Goal: Check status: Check status

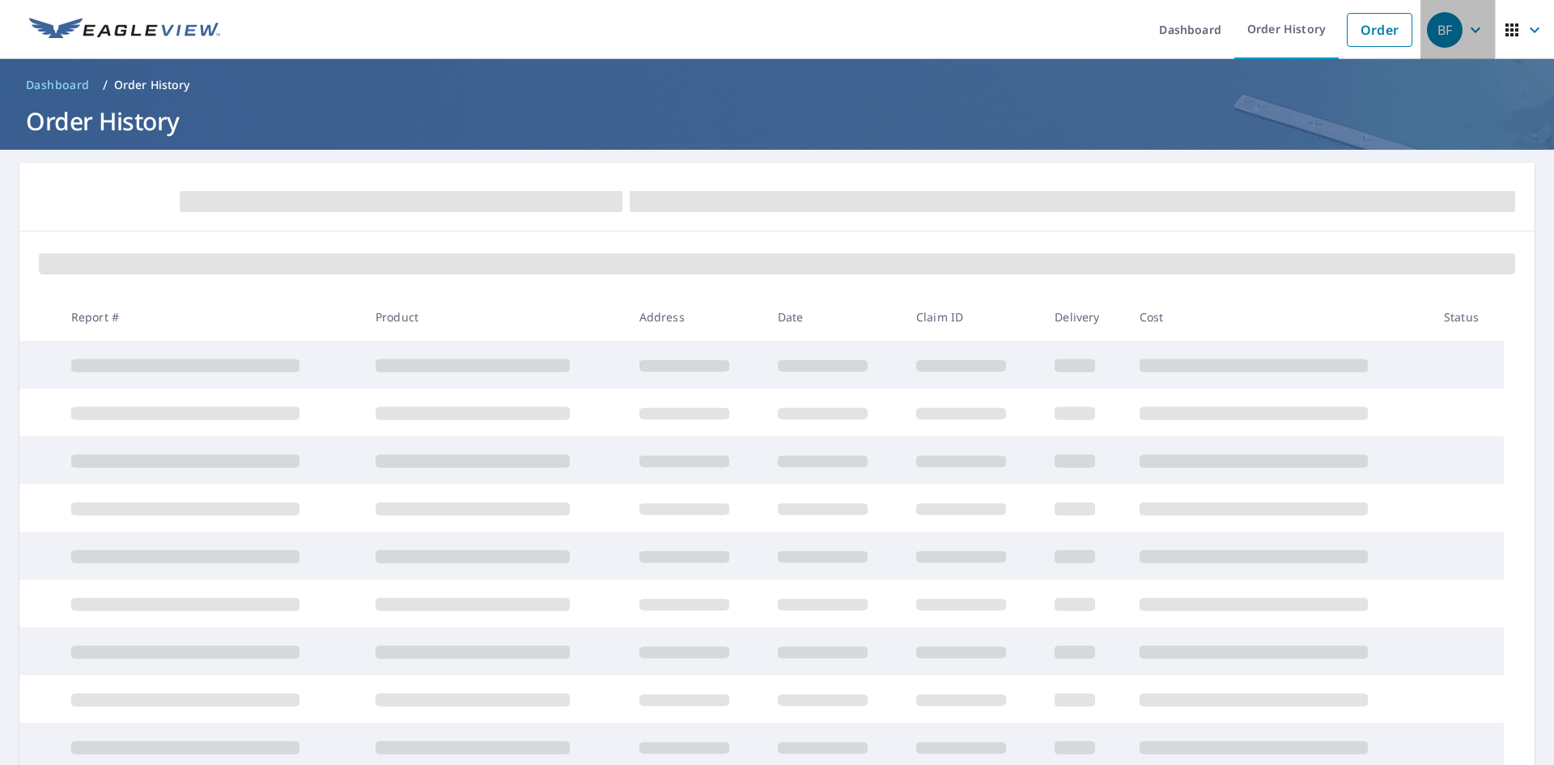
click at [1447, 32] on div "BF" at bounding box center [1445, 30] width 36 height 36
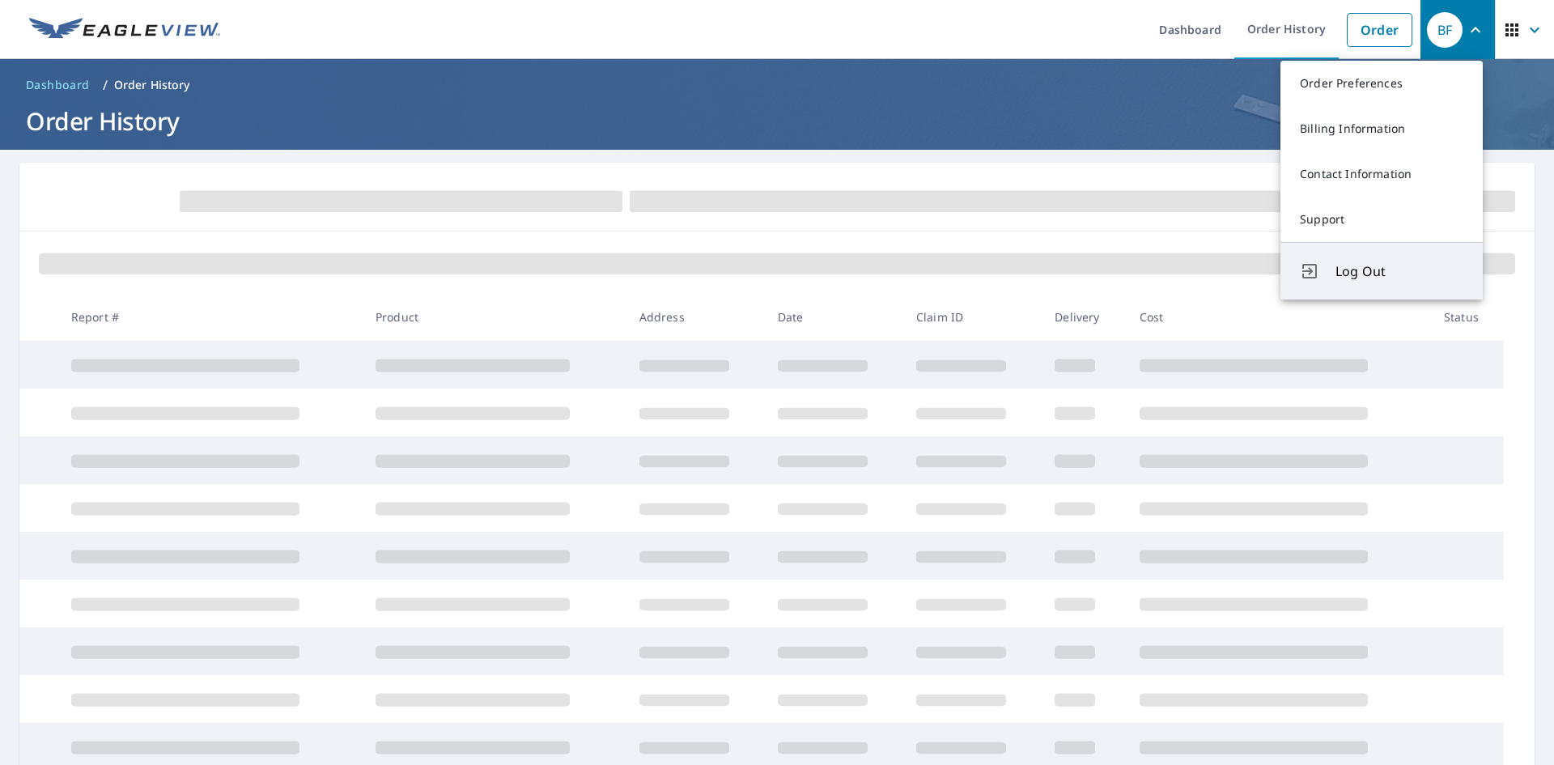
click at [1361, 271] on span "Log Out" at bounding box center [1399, 270] width 128 height 19
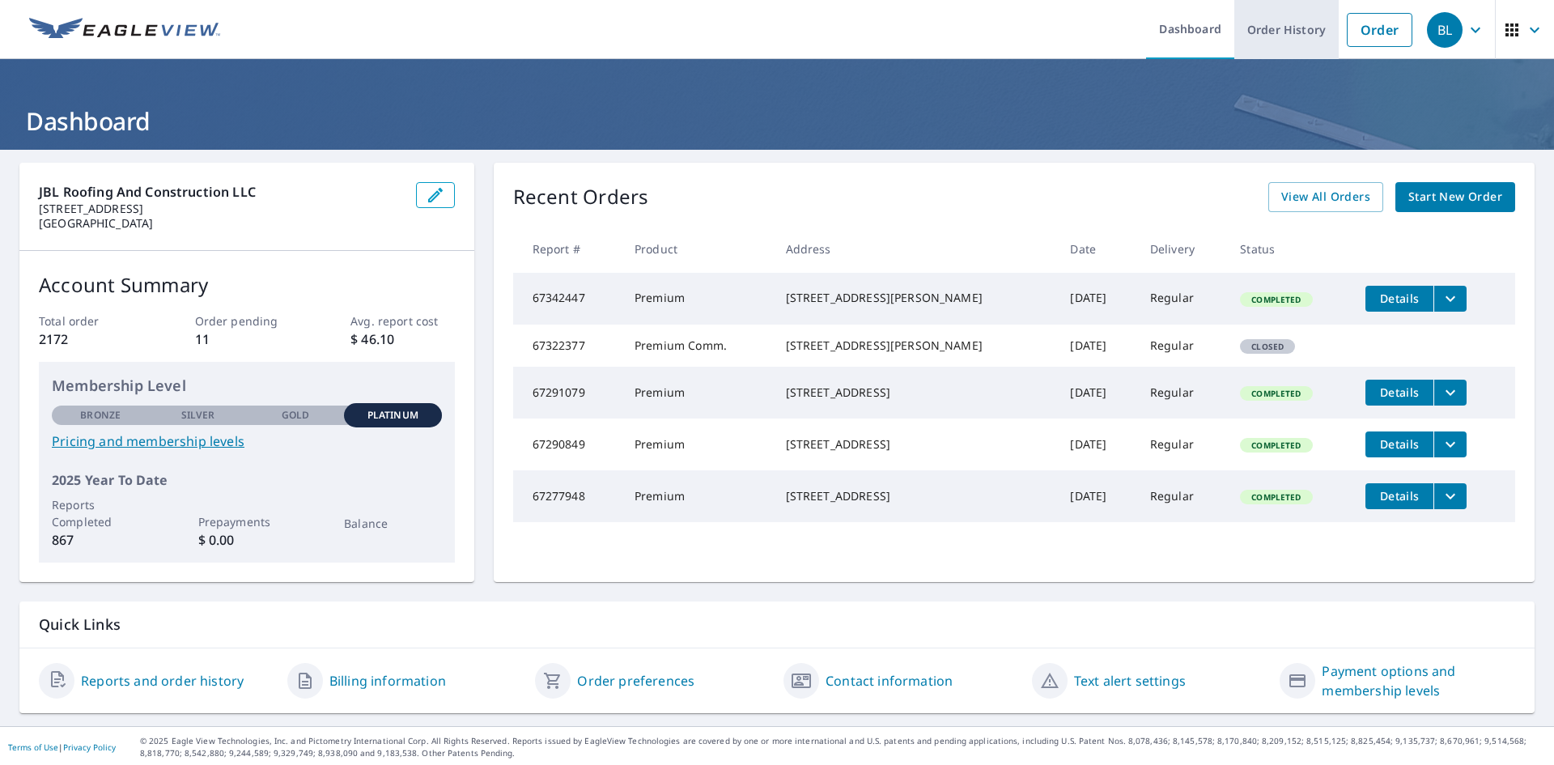
click at [1248, 36] on link "Order History" at bounding box center [1286, 29] width 104 height 59
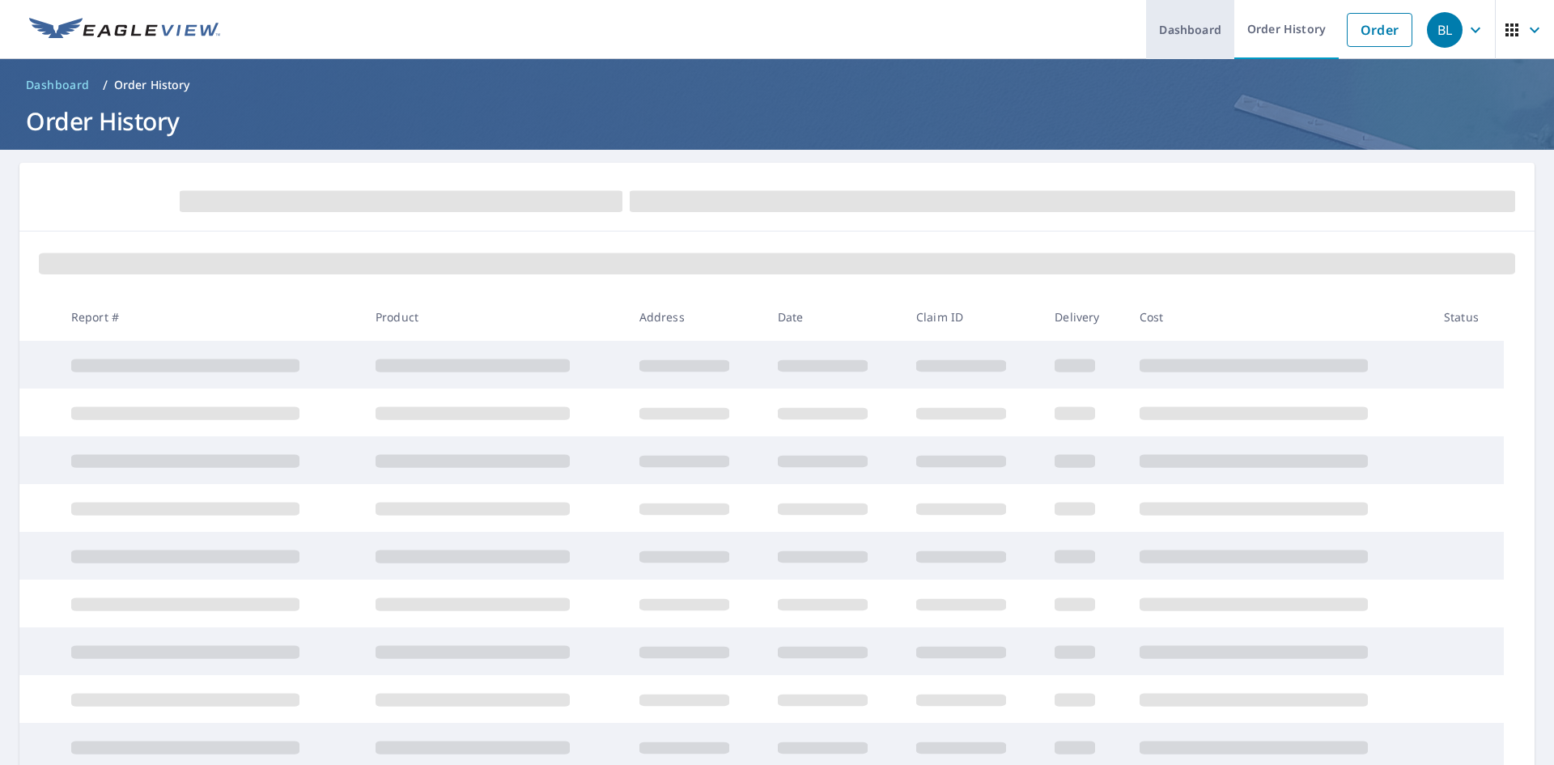
click at [1182, 32] on link "Dashboard" at bounding box center [1190, 29] width 88 height 59
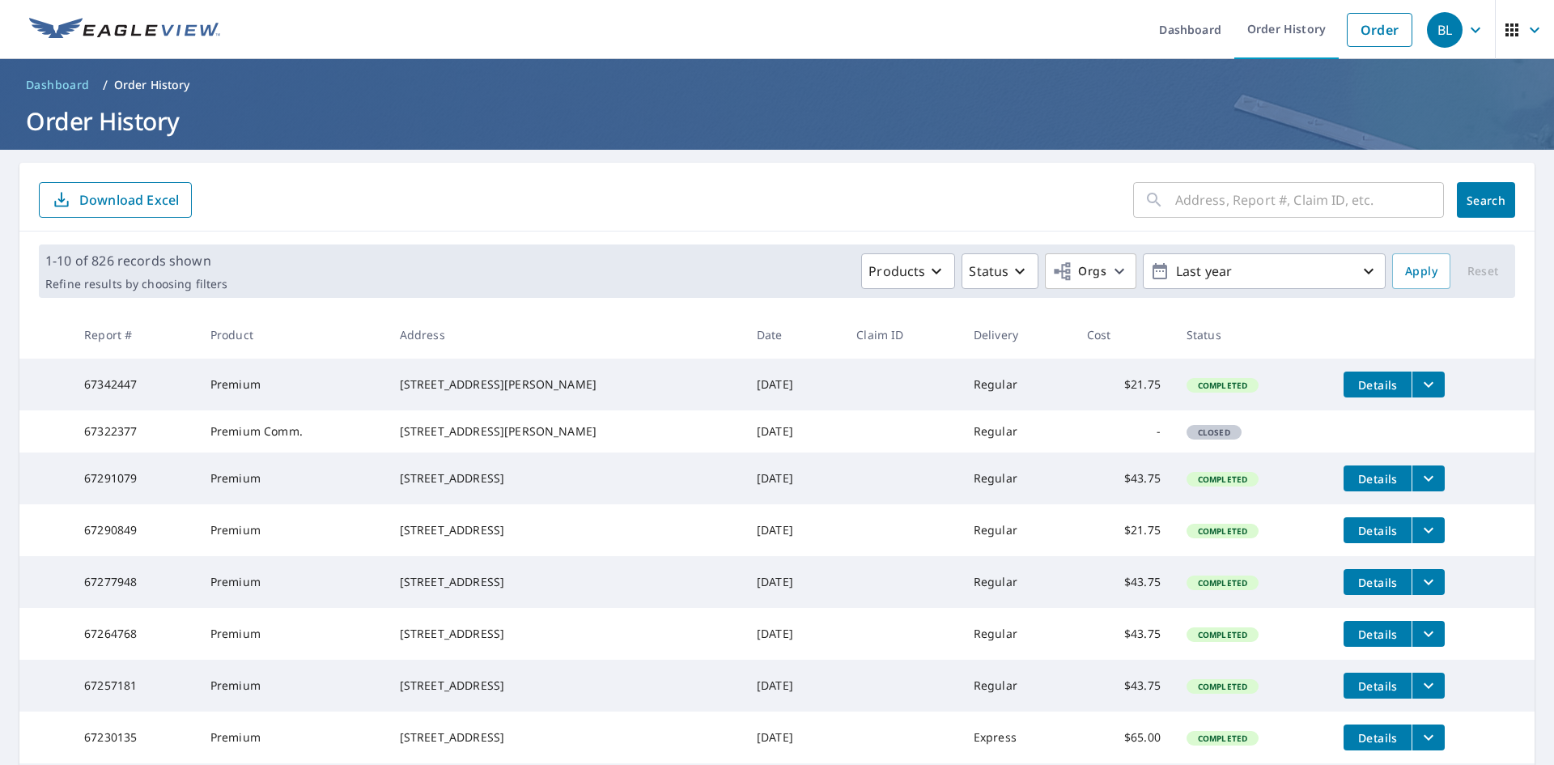
click at [1242, 197] on input "text" at bounding box center [1309, 199] width 269 height 45
type input "67145040"
click at [1482, 193] on span "Search" at bounding box center [1485, 200] width 32 height 15
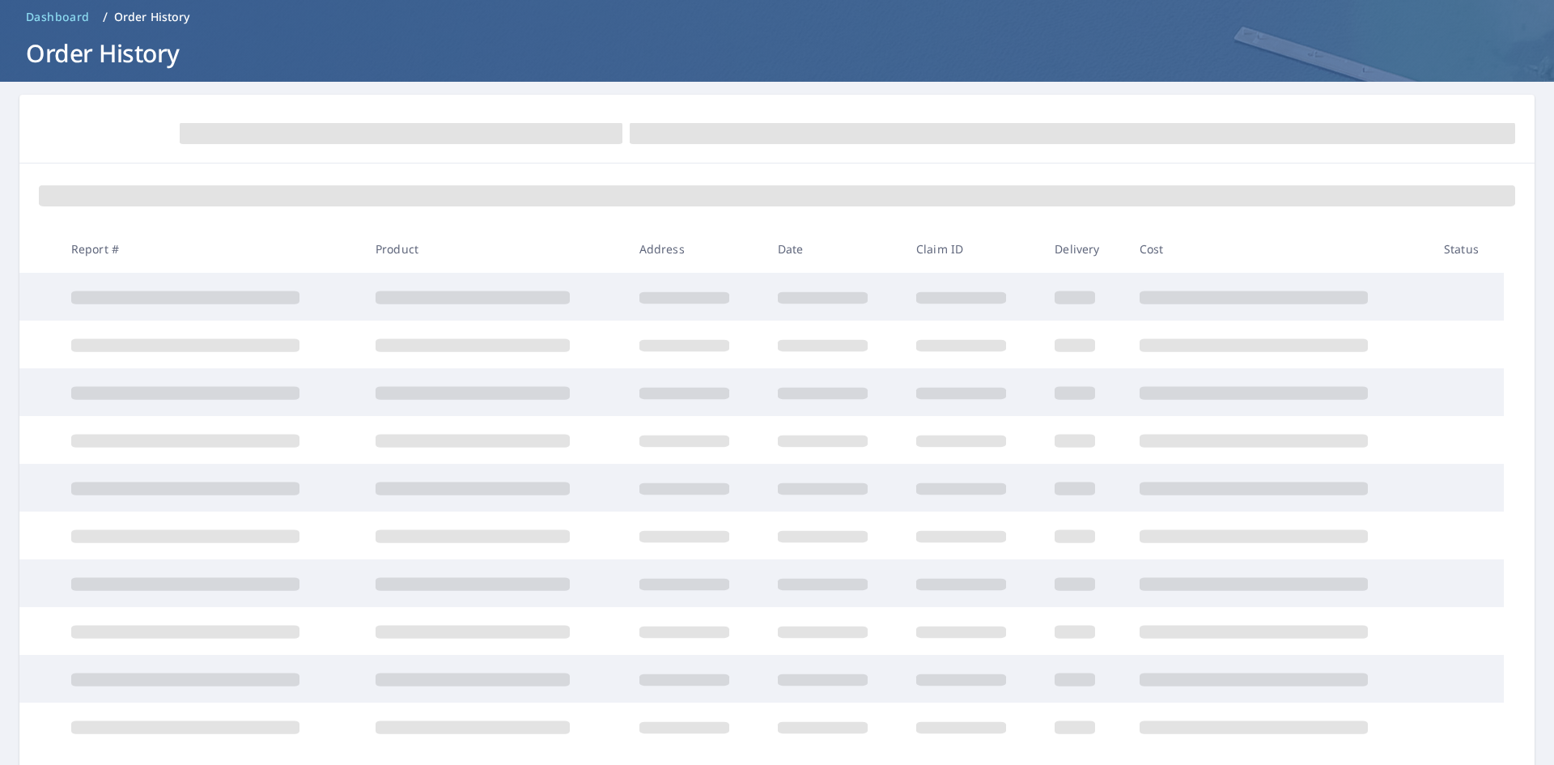
scroll to position [162, 0]
